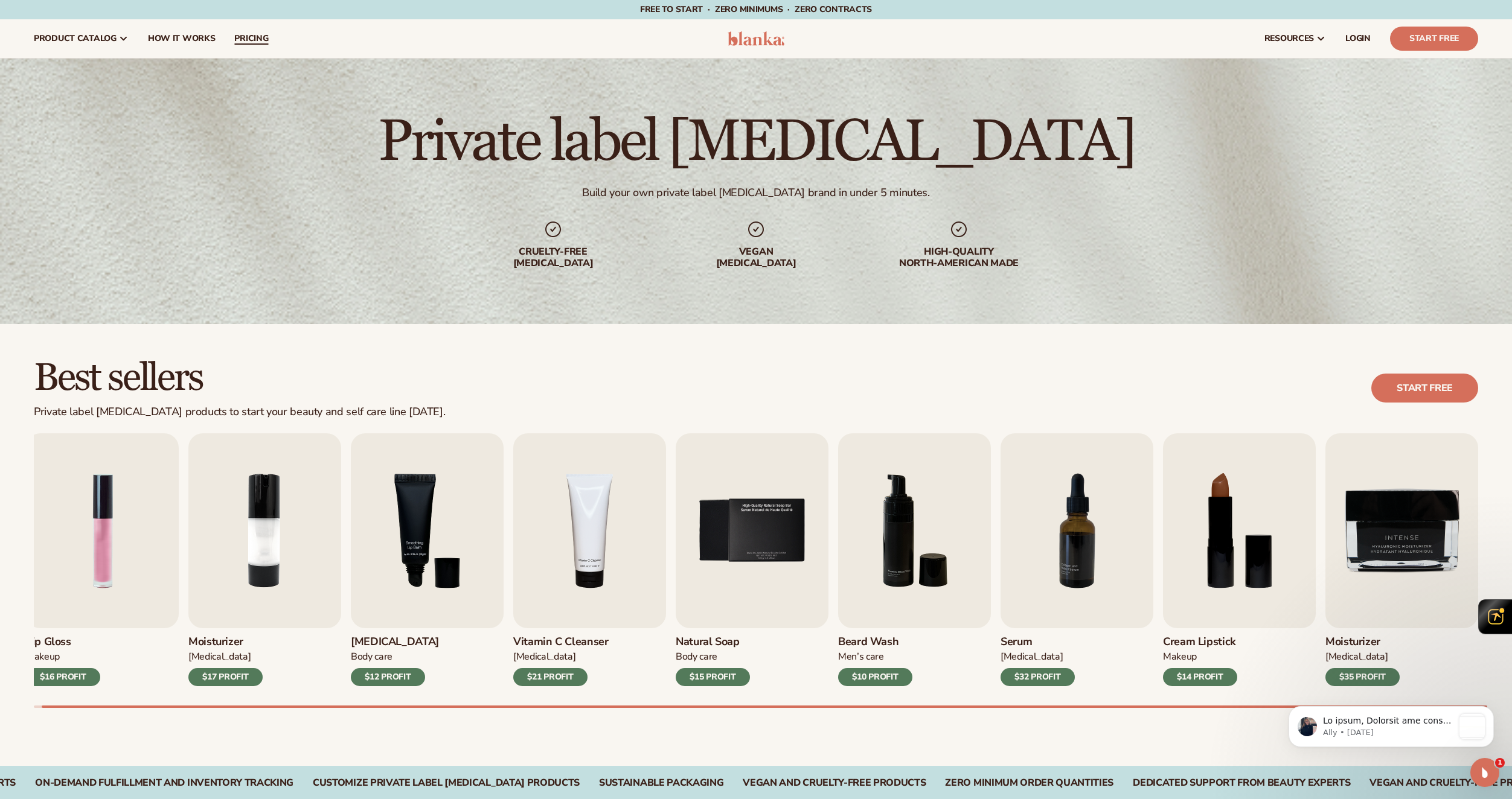
click at [246, 40] on span "pricing" at bounding box center [251, 39] width 34 height 10
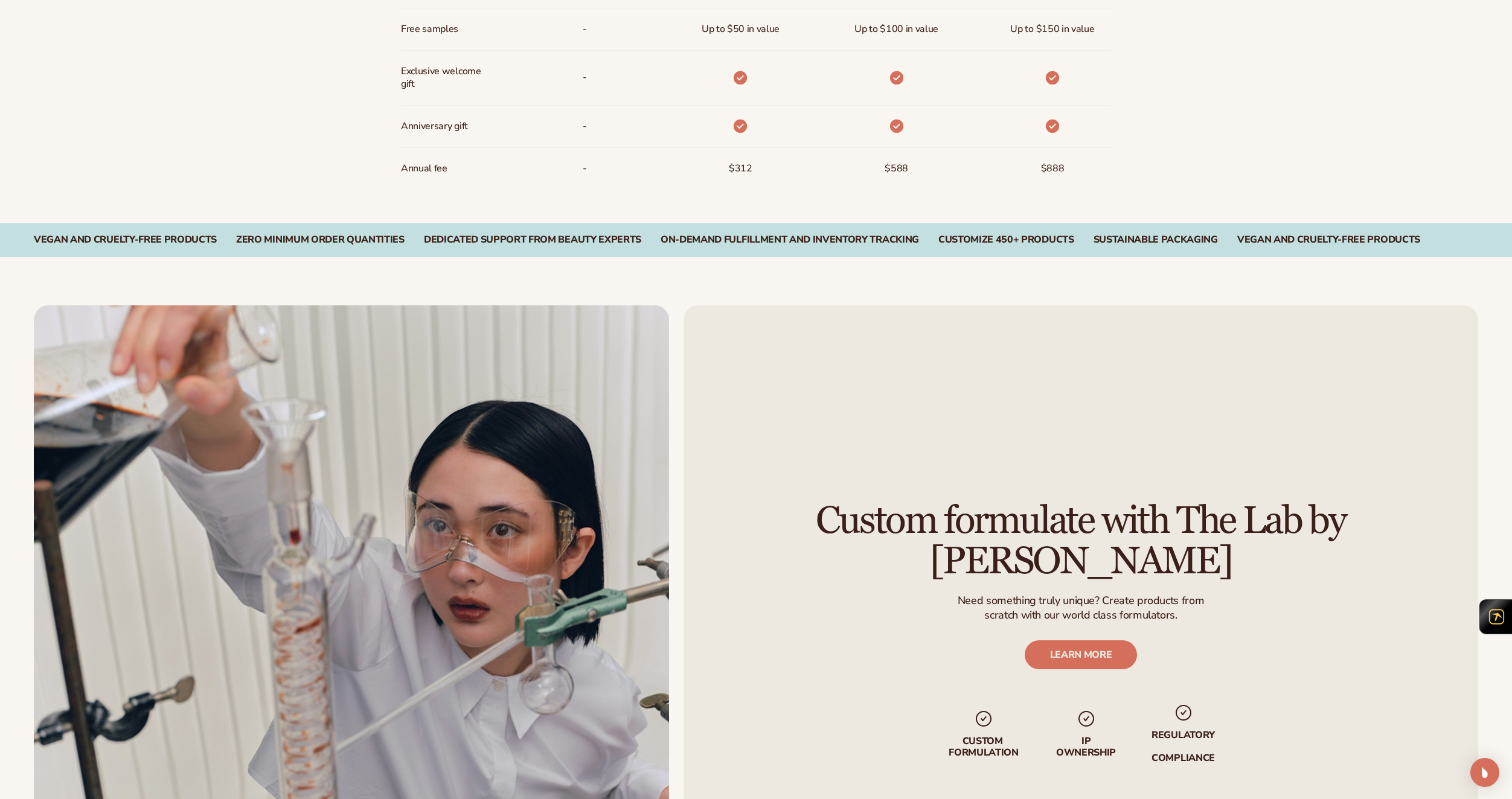
scroll to position [1984, 0]
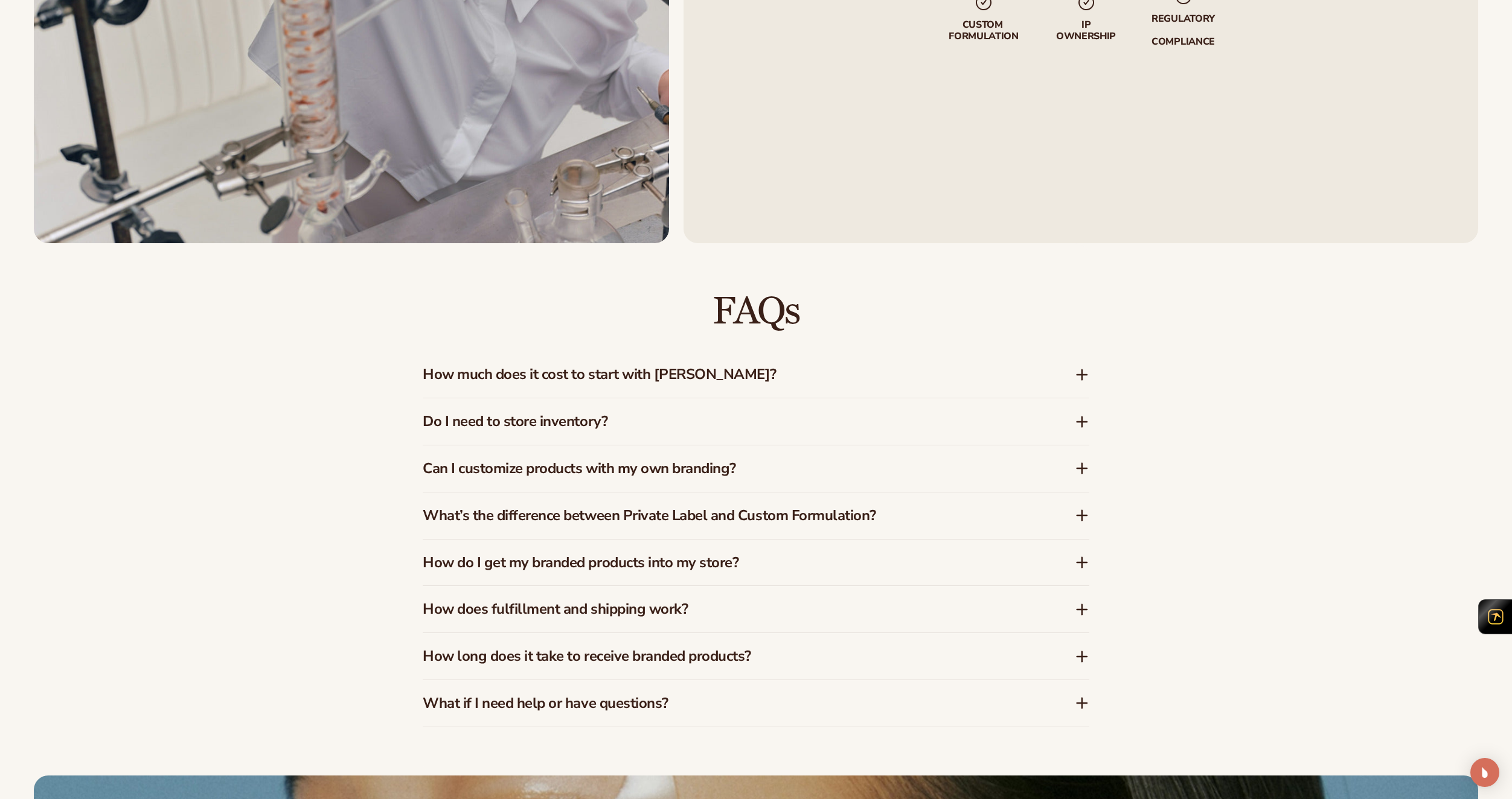
click at [583, 371] on h3 "How much does it cost to start with Blanka?" at bounding box center [730, 374] width 615 height 18
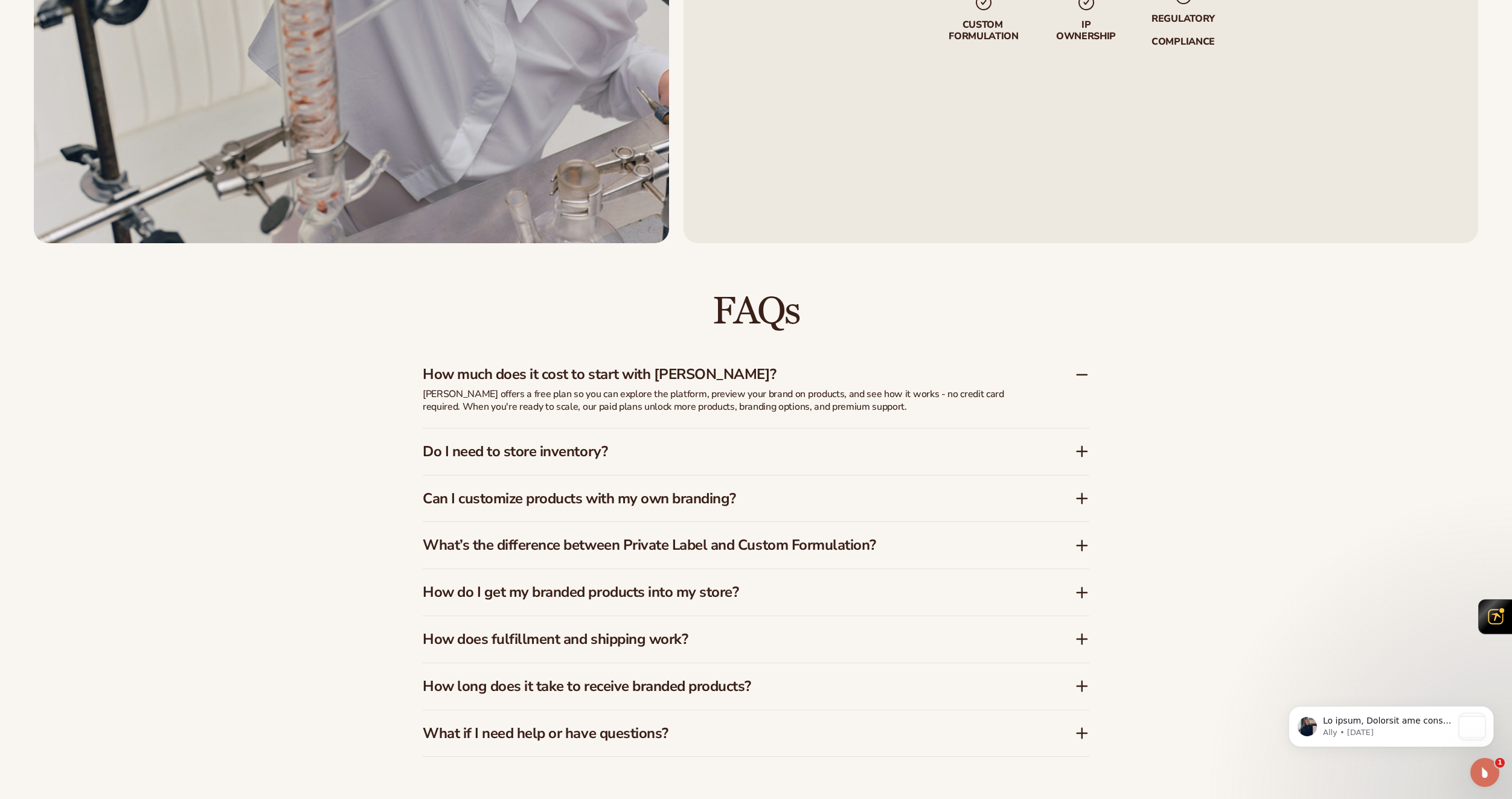
scroll to position [0, 0]
click at [596, 378] on h3 "How much does it cost to start with Blanka?" at bounding box center [730, 374] width 615 height 18
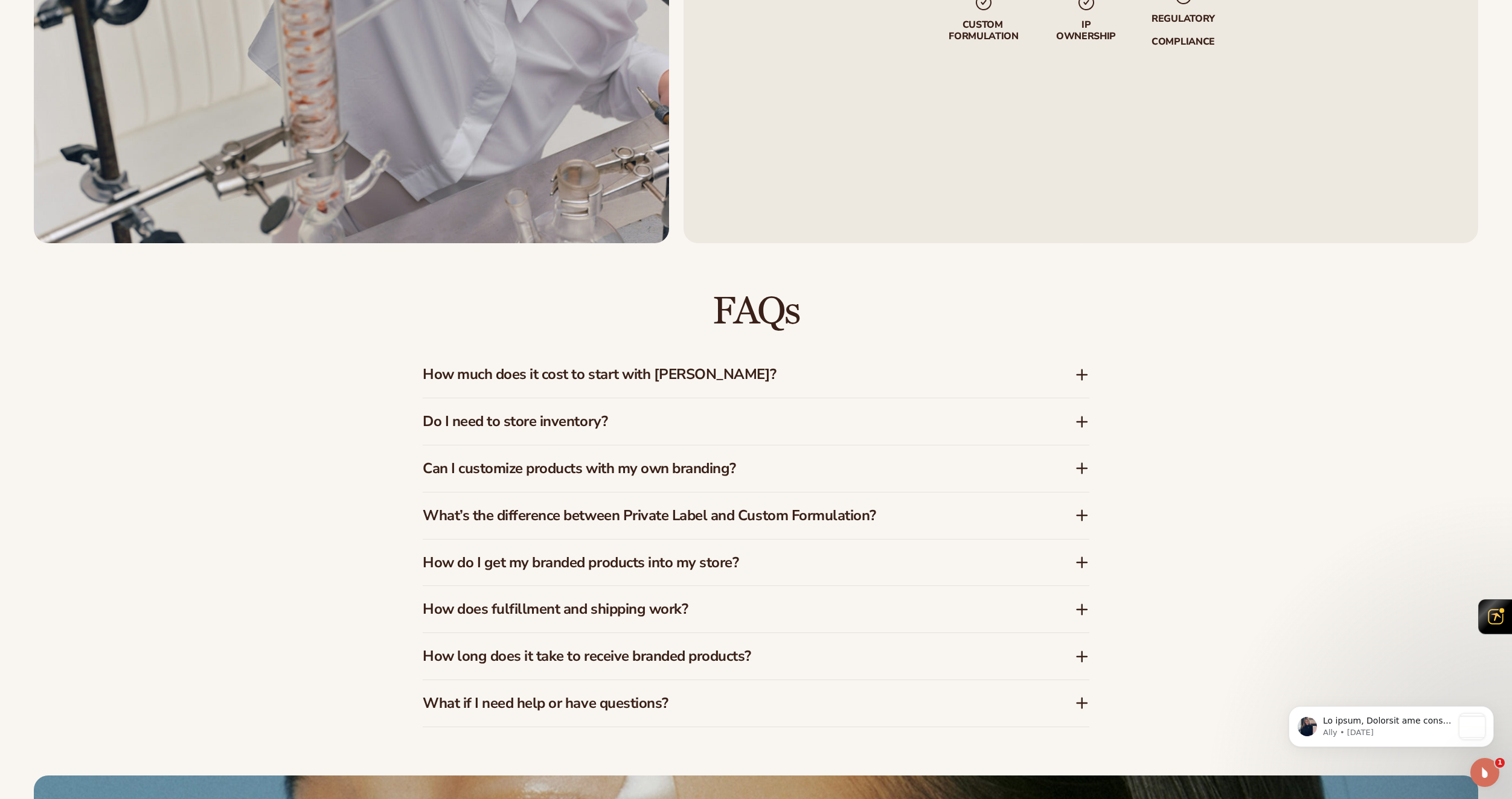
click at [549, 425] on h3 "Do I need to store inventory?" at bounding box center [730, 421] width 615 height 18
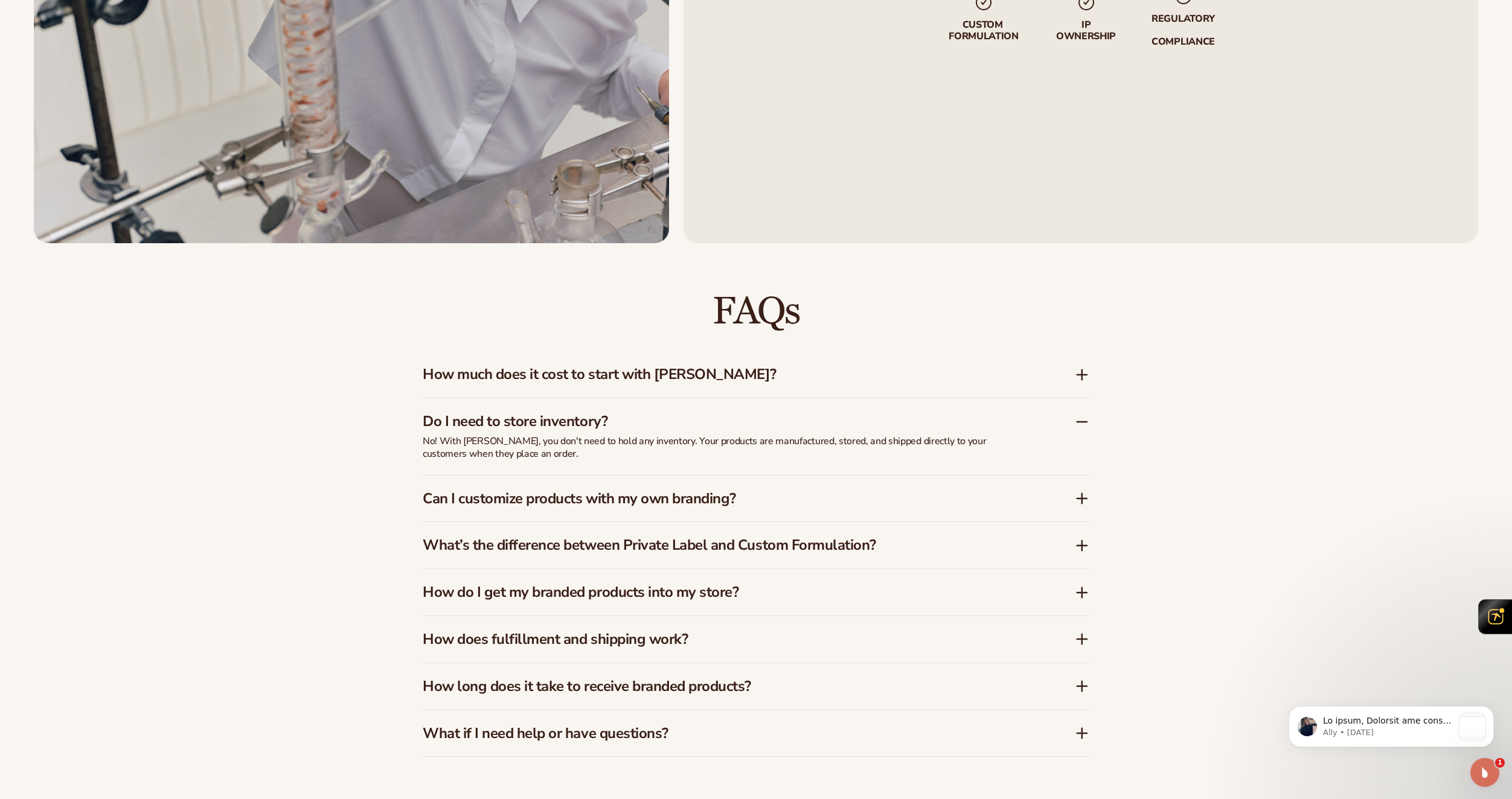
click at [549, 422] on h3 "Do I need to store inventory?" at bounding box center [730, 421] width 615 height 18
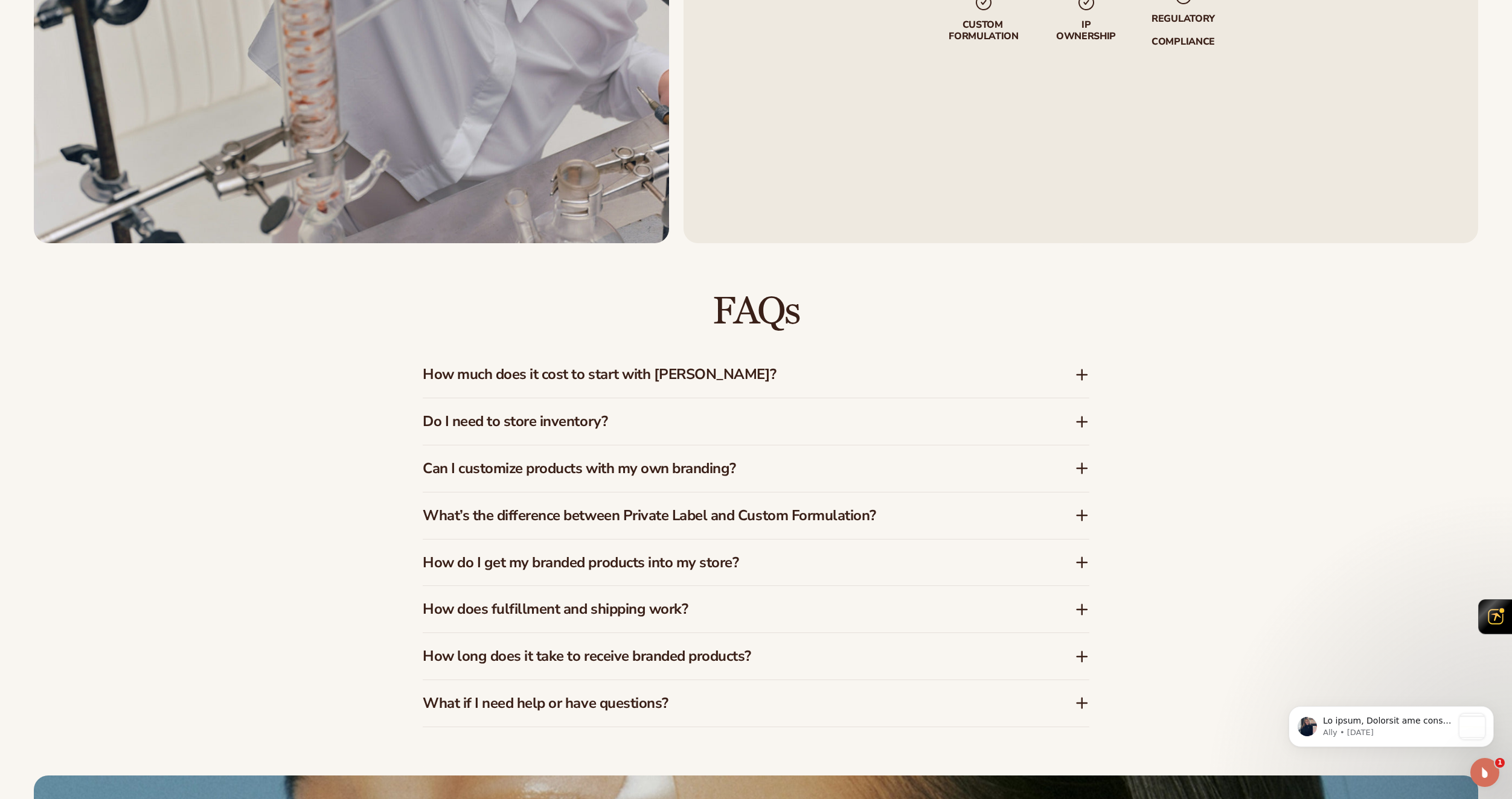
click at [572, 697] on h3 "What if I need help or have questions?" at bounding box center [730, 703] width 615 height 18
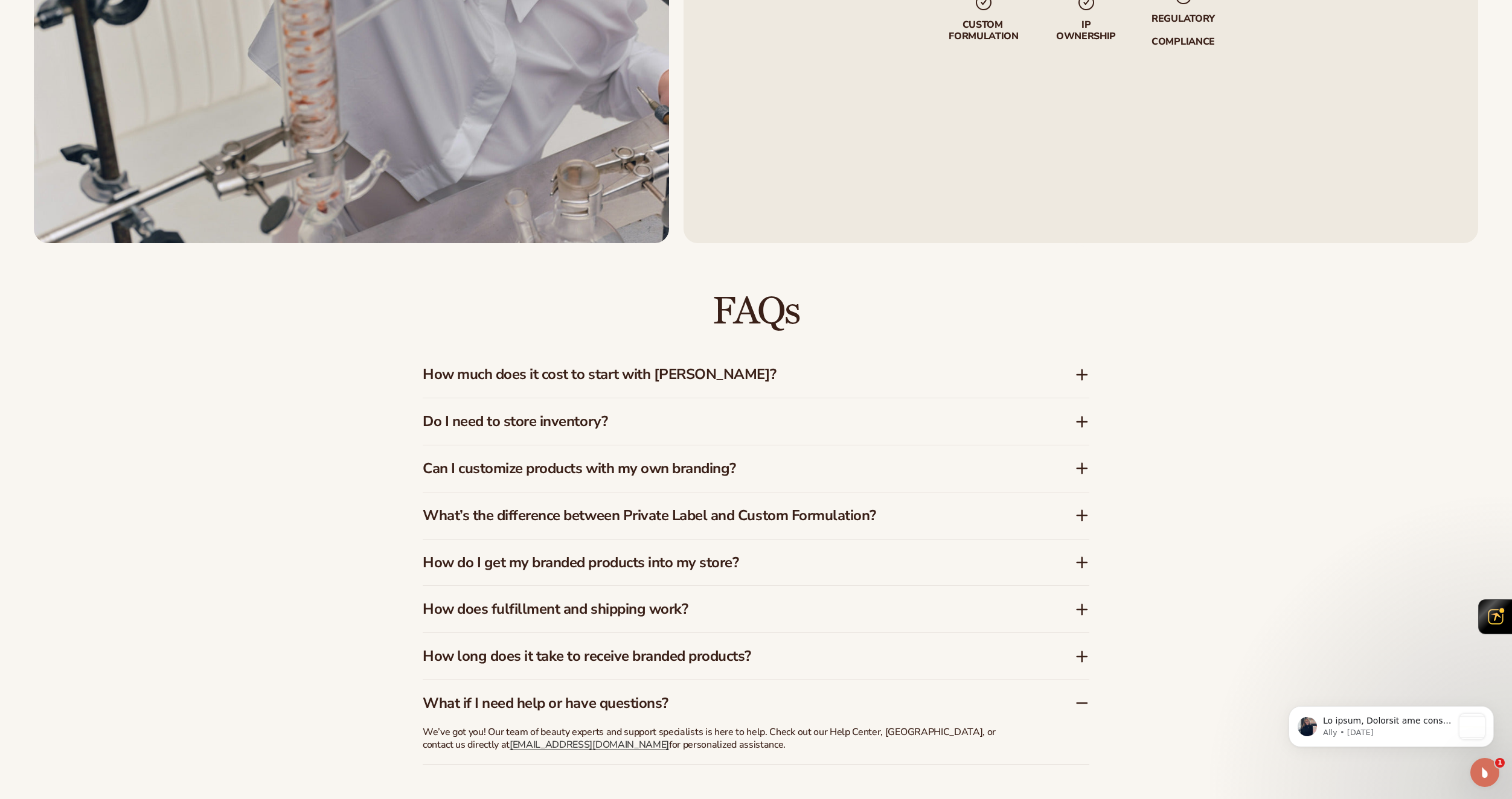
click at [571, 692] on div "What if I need help or have questions?" at bounding box center [756, 698] width 667 height 37
click at [572, 657] on h3 "How long does it take to receive branded products?" at bounding box center [730, 656] width 615 height 18
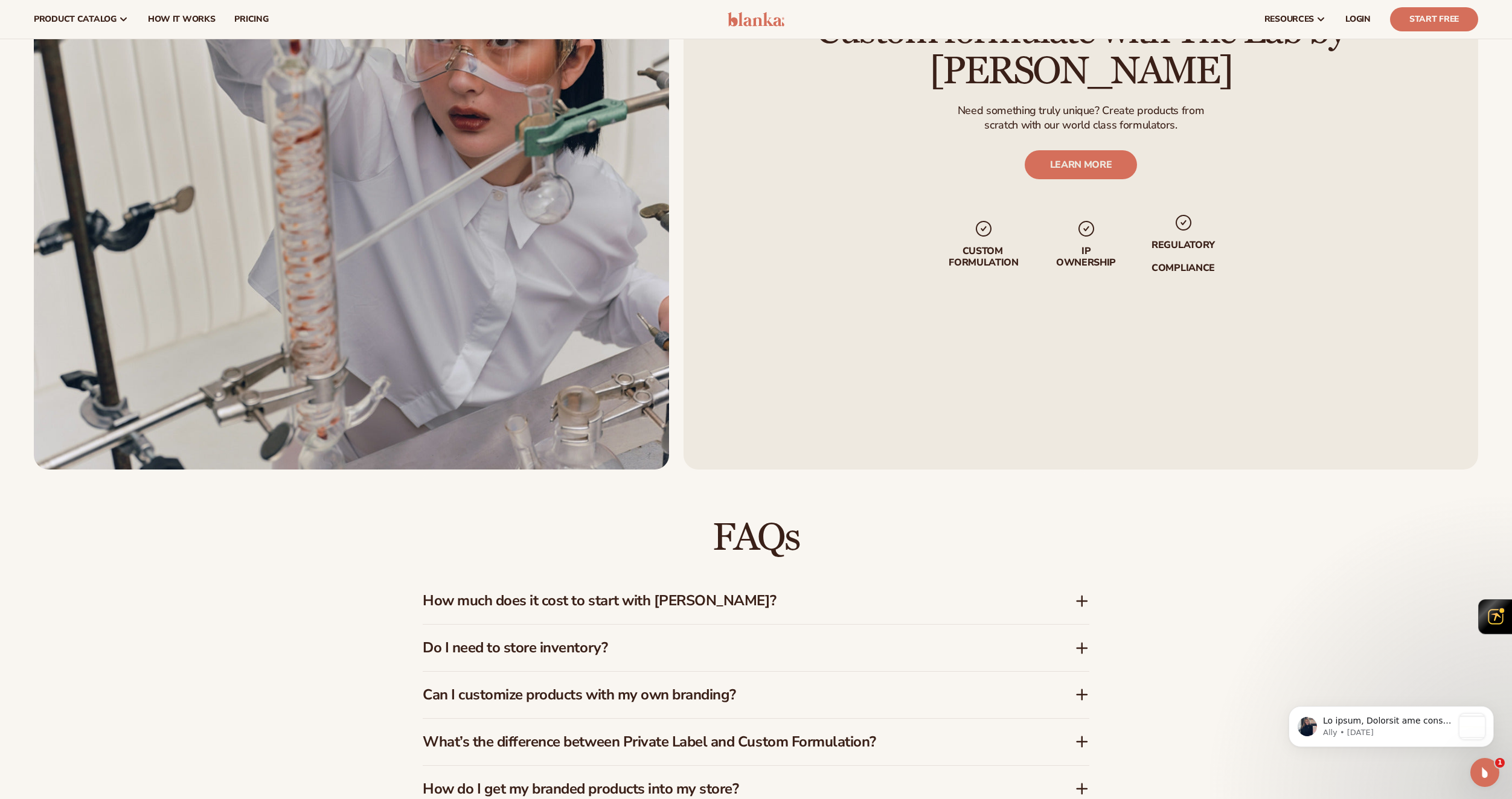
scroll to position [1742, 0]
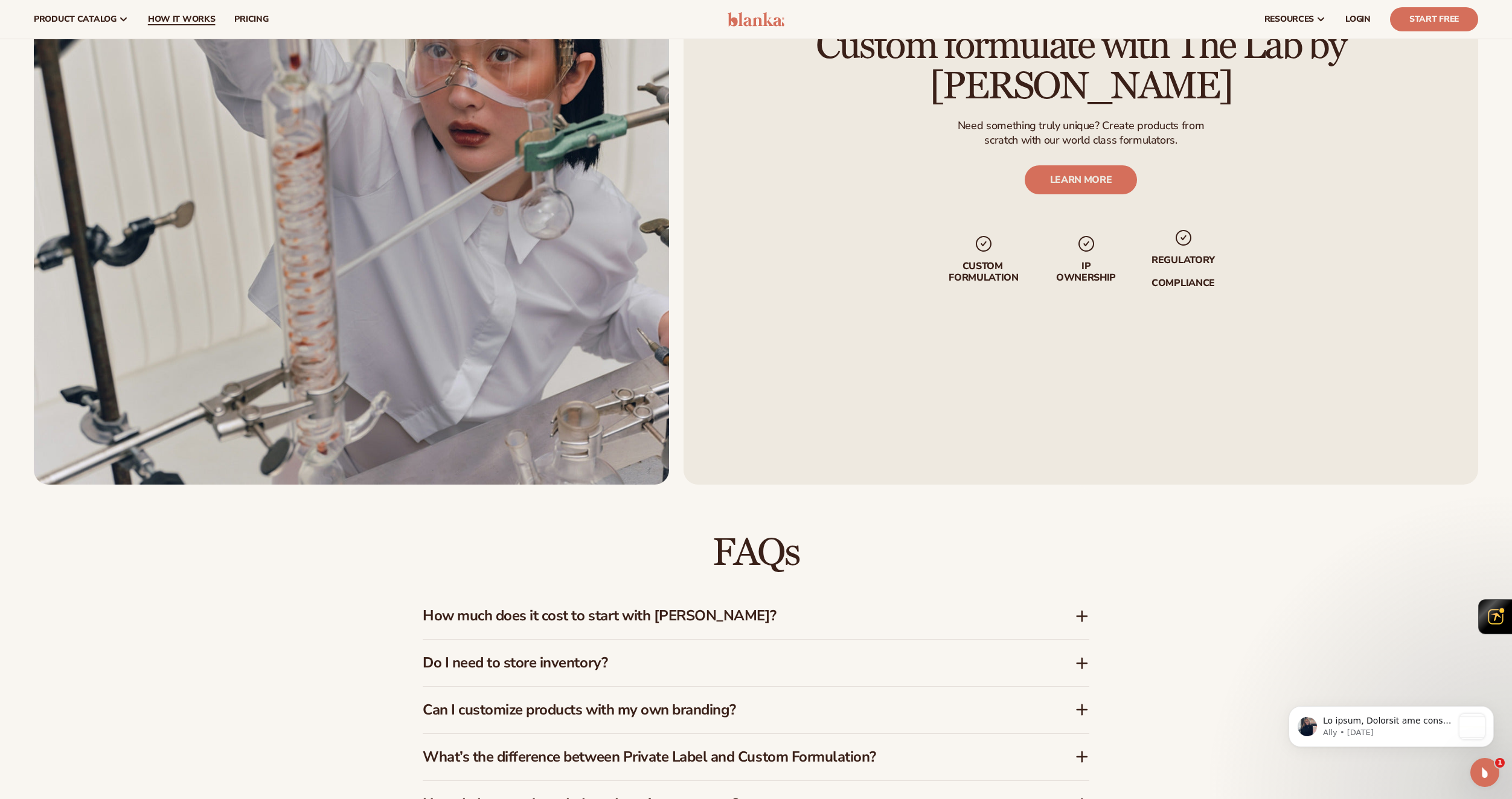
click at [185, 15] on span "How It Works" at bounding box center [181, 19] width 68 height 10
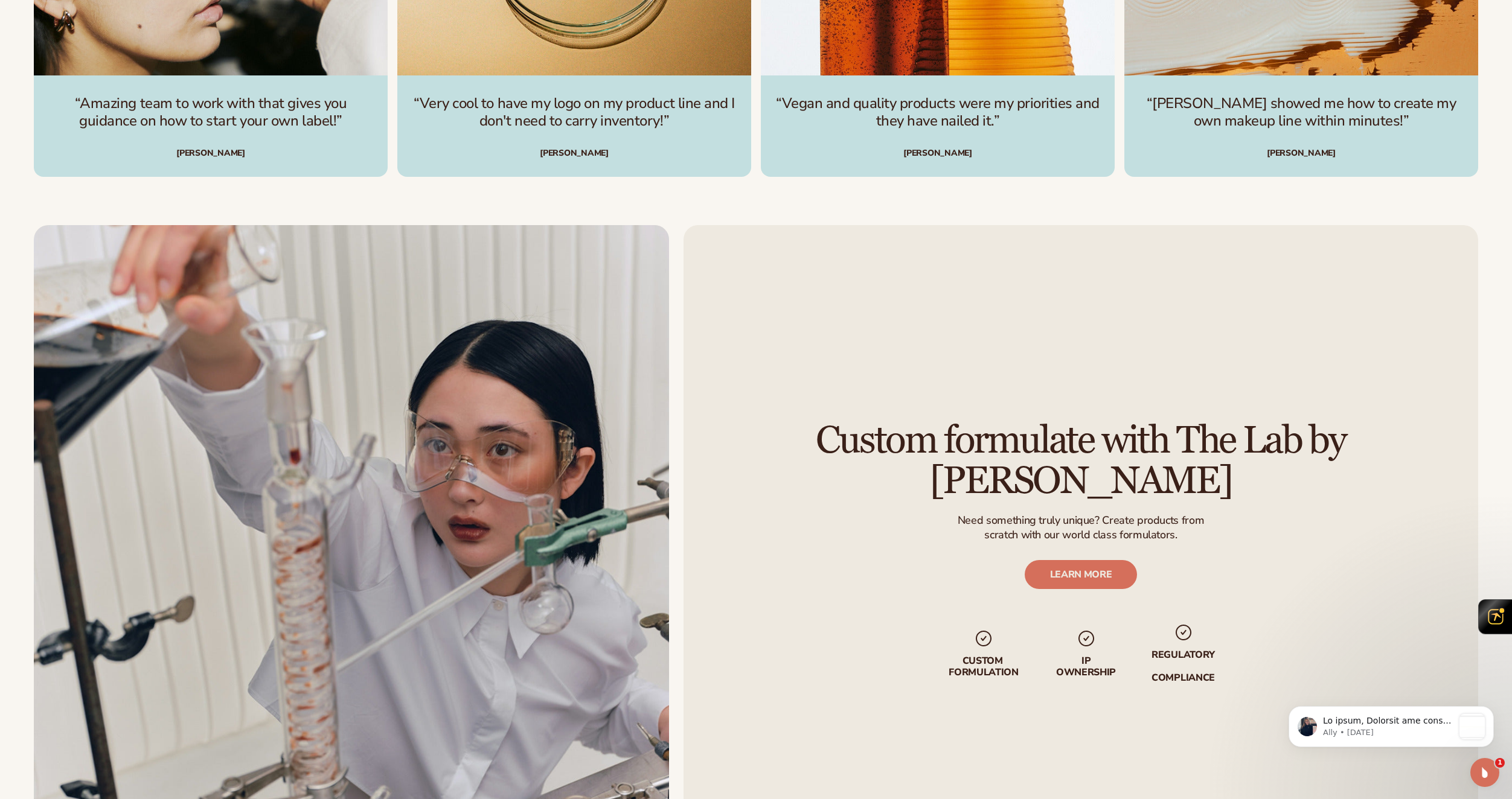
scroll to position [2595, 0]
drag, startPoint x: 928, startPoint y: 455, endPoint x: 1103, endPoint y: 454, distance: 175.0
click at [1101, 455] on h2 "Custom formulate with The Lab by [PERSON_NAME]" at bounding box center [1080, 460] width 727 height 81
click at [1103, 454] on h2 "Custom formulate with The Lab by [PERSON_NAME]" at bounding box center [1080, 460] width 727 height 81
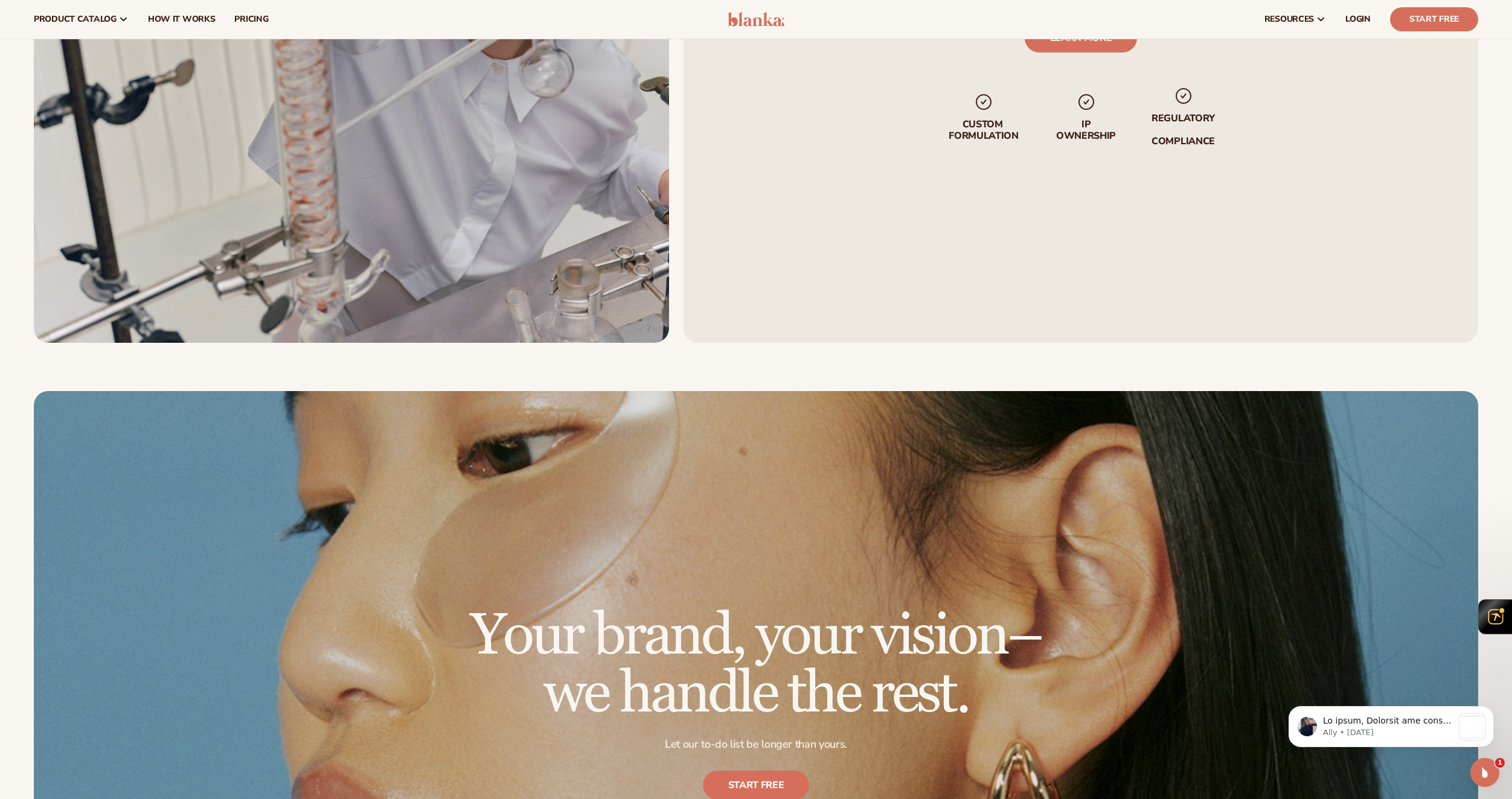
scroll to position [2897, 0]
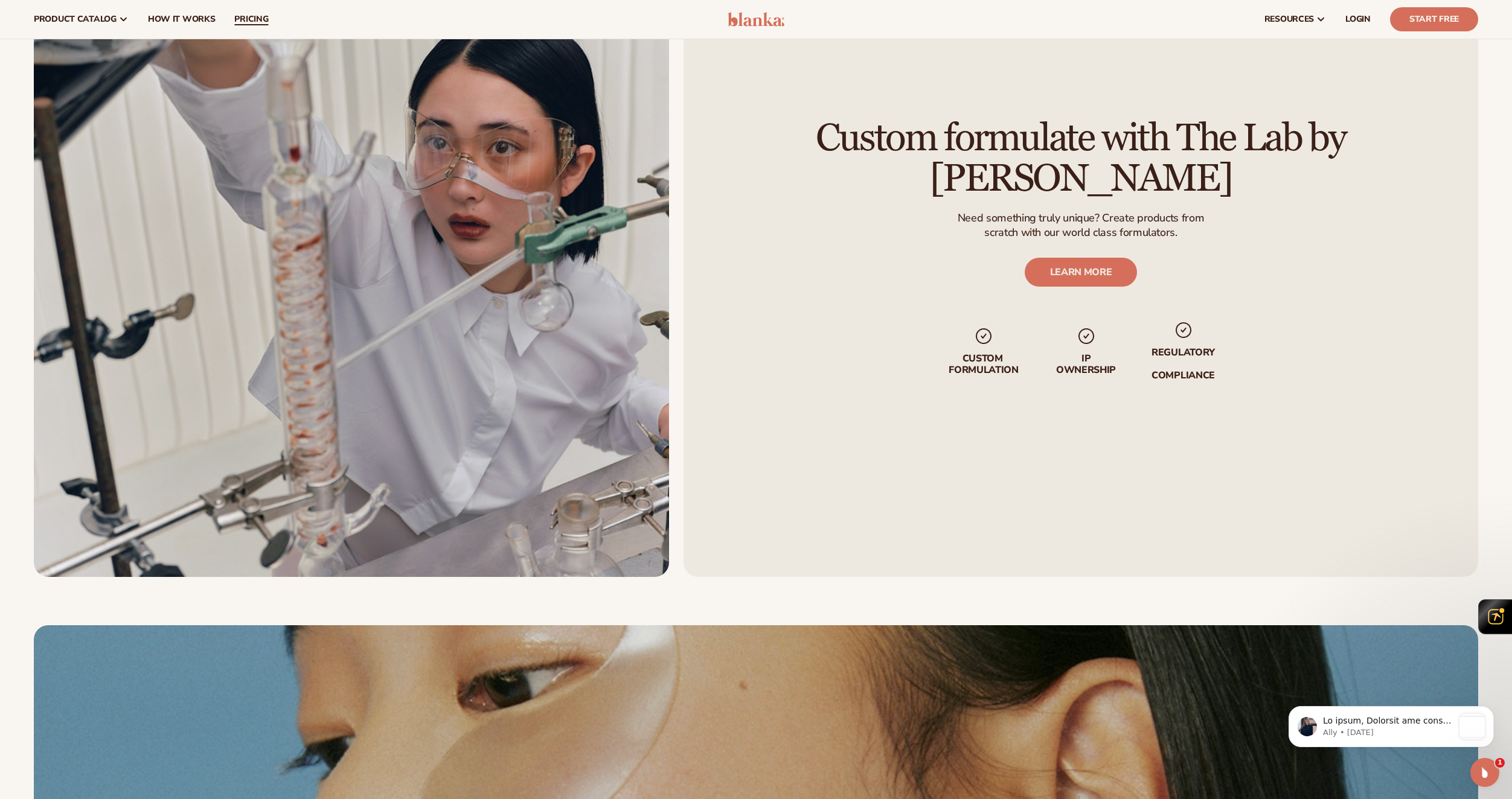
click at [250, 14] on span "pricing" at bounding box center [251, 19] width 34 height 10
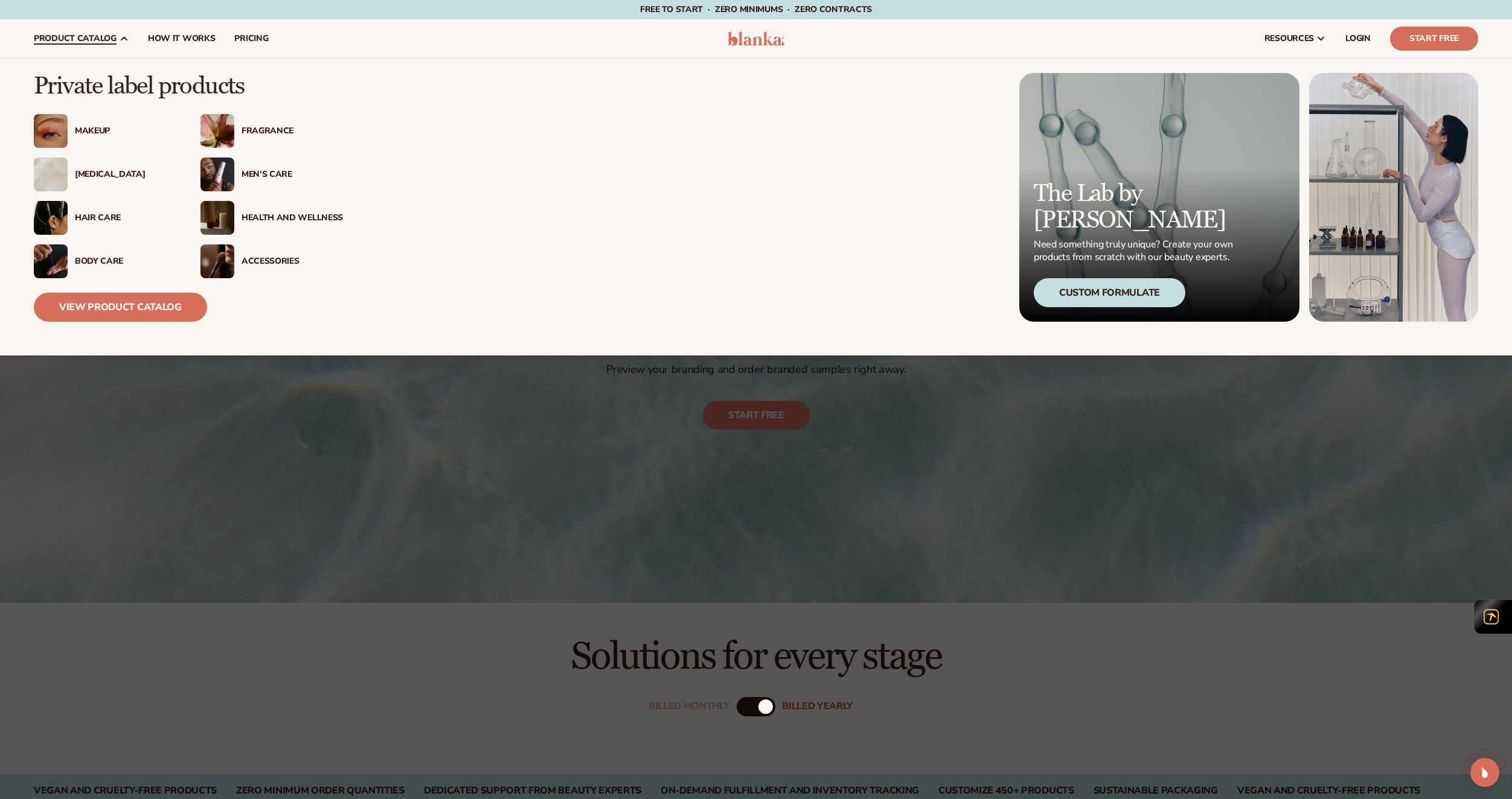
click at [79, 51] on link "product catalog" at bounding box center [81, 39] width 114 height 39
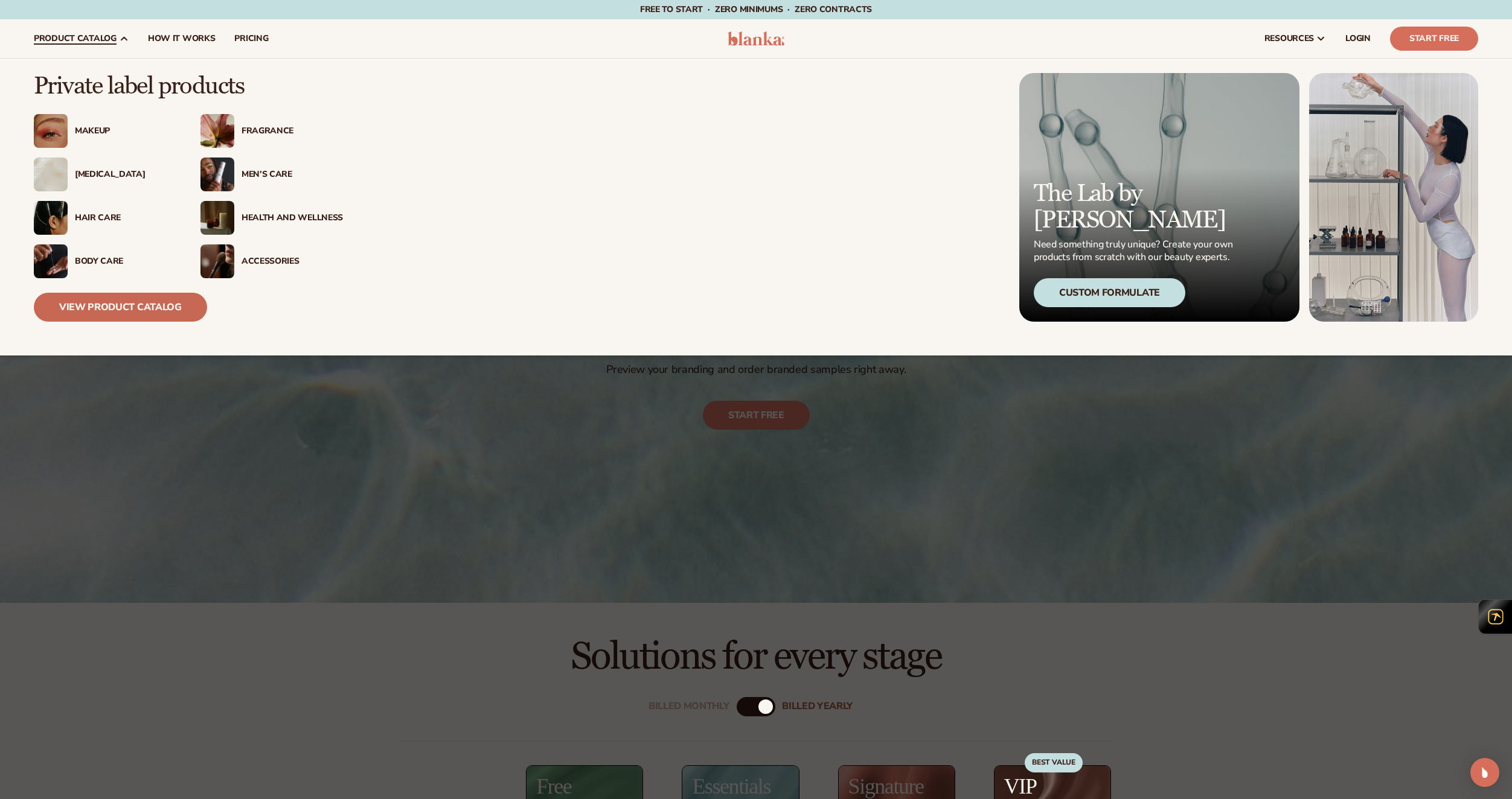
click at [106, 305] on link "View Product Catalog" at bounding box center [120, 307] width 173 height 29
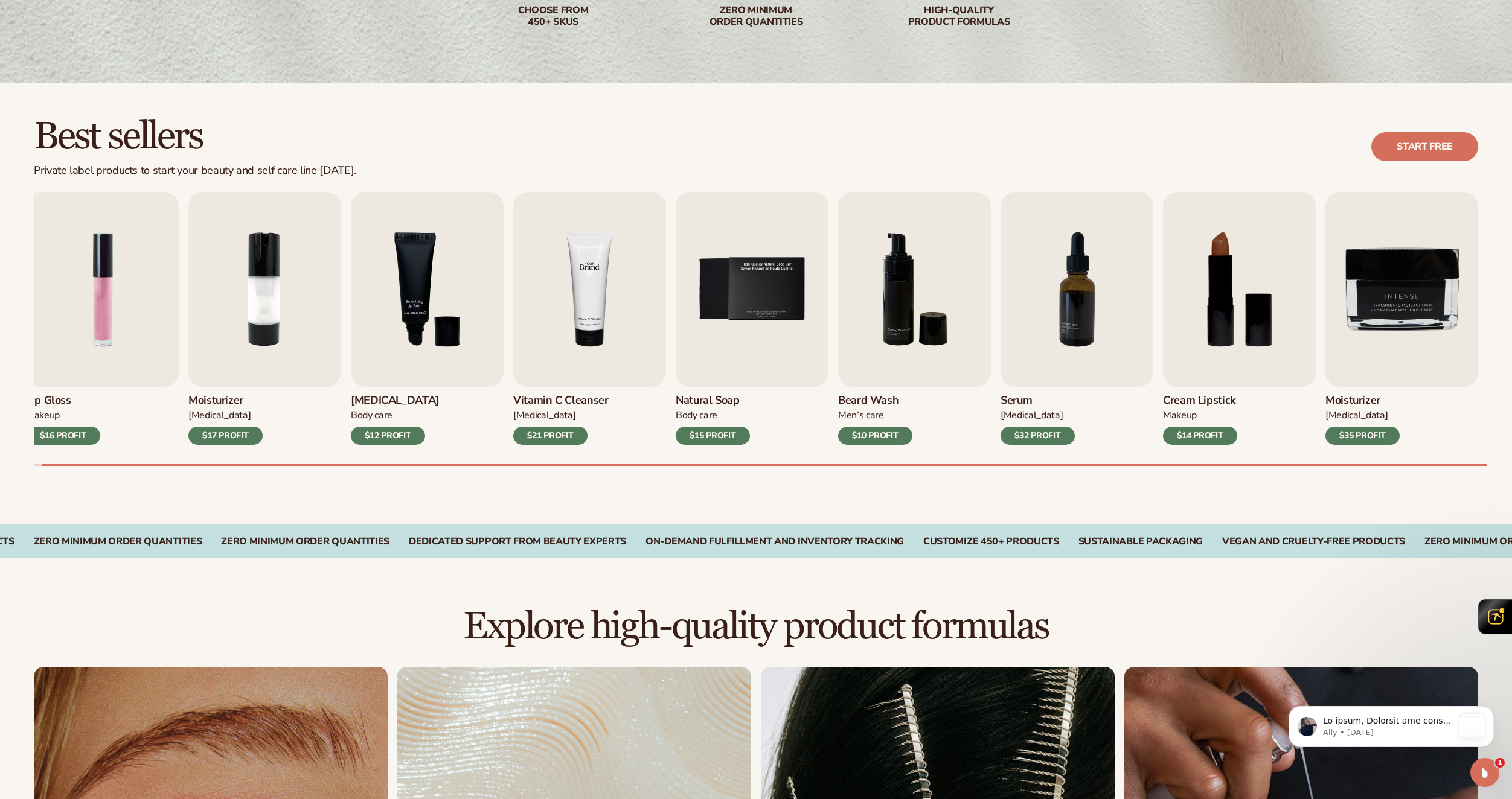
click at [575, 354] on img "4 / 9" at bounding box center [589, 290] width 153 height 195
click at [591, 389] on div "Vitamin C Cleanser [MEDICAL_DATA] $21 PROFIT" at bounding box center [589, 415] width 153 height 58
click at [557, 418] on div "[MEDICAL_DATA]" at bounding box center [561, 415] width 96 height 13
click at [558, 436] on div "$21 PROFIT" at bounding box center [550, 436] width 74 height 18
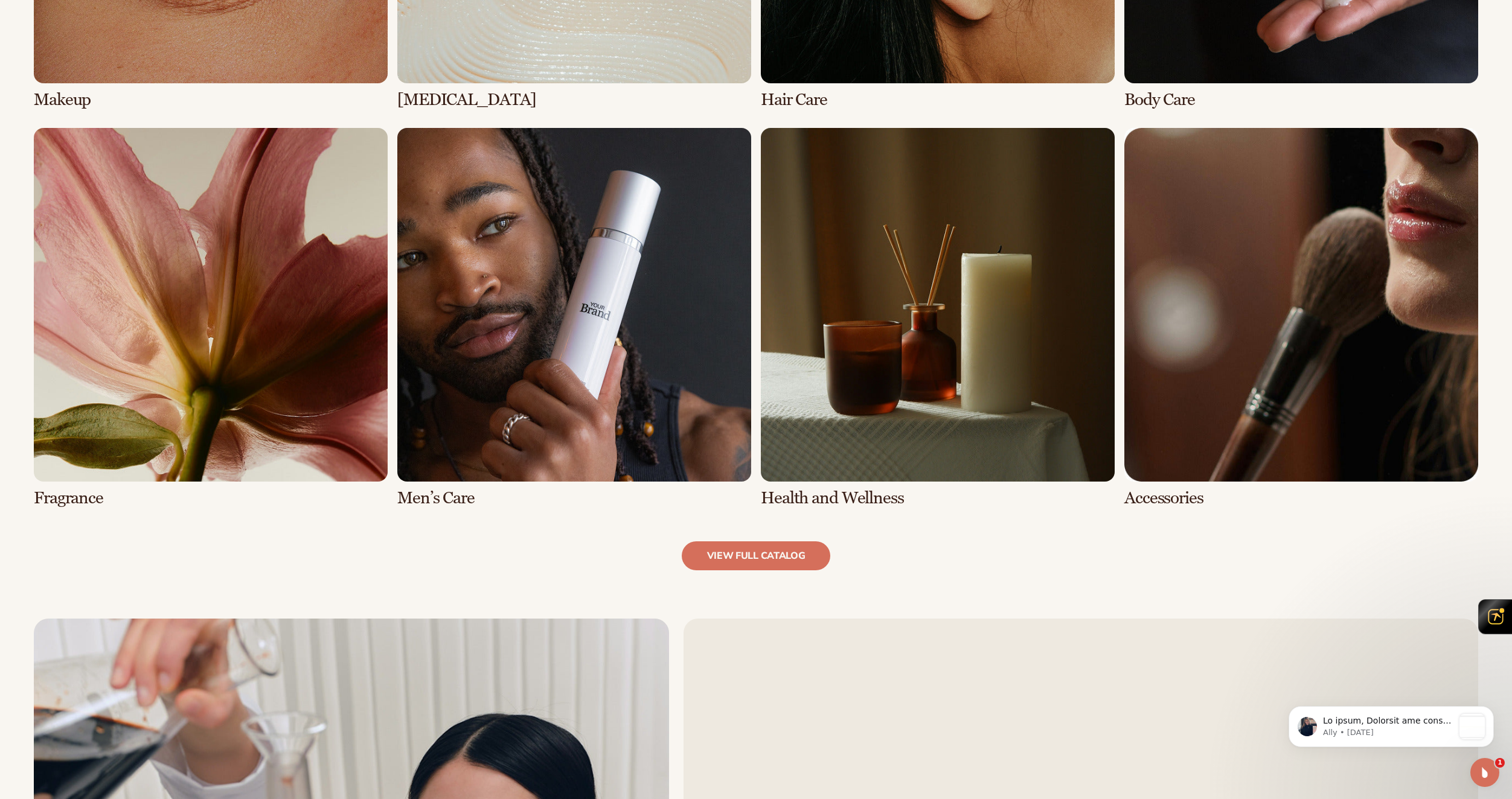
scroll to position [1207, 0]
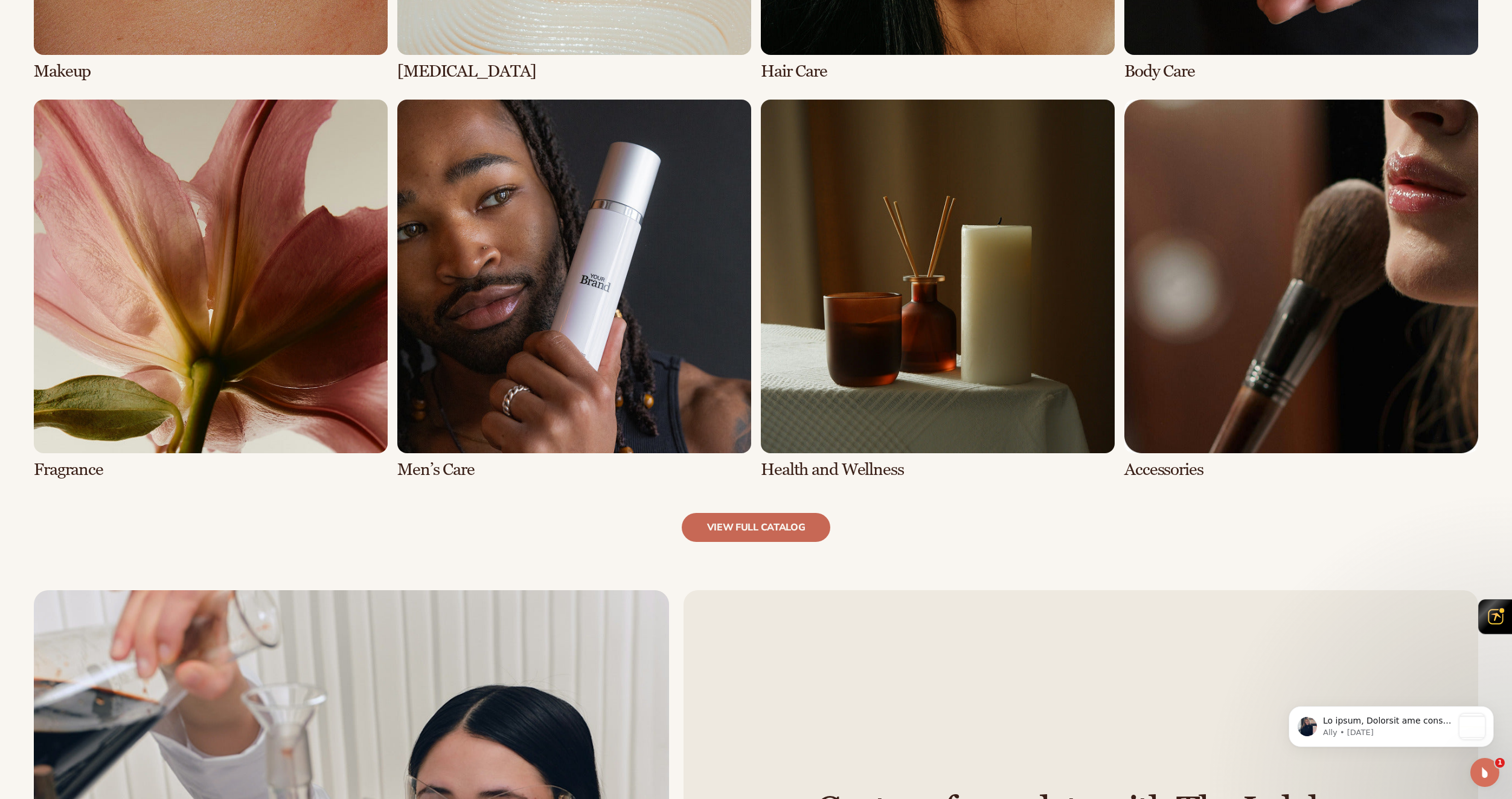
click at [757, 530] on link "view full catalog" at bounding box center [756, 527] width 149 height 29
